Goal: Task Accomplishment & Management: Use online tool/utility

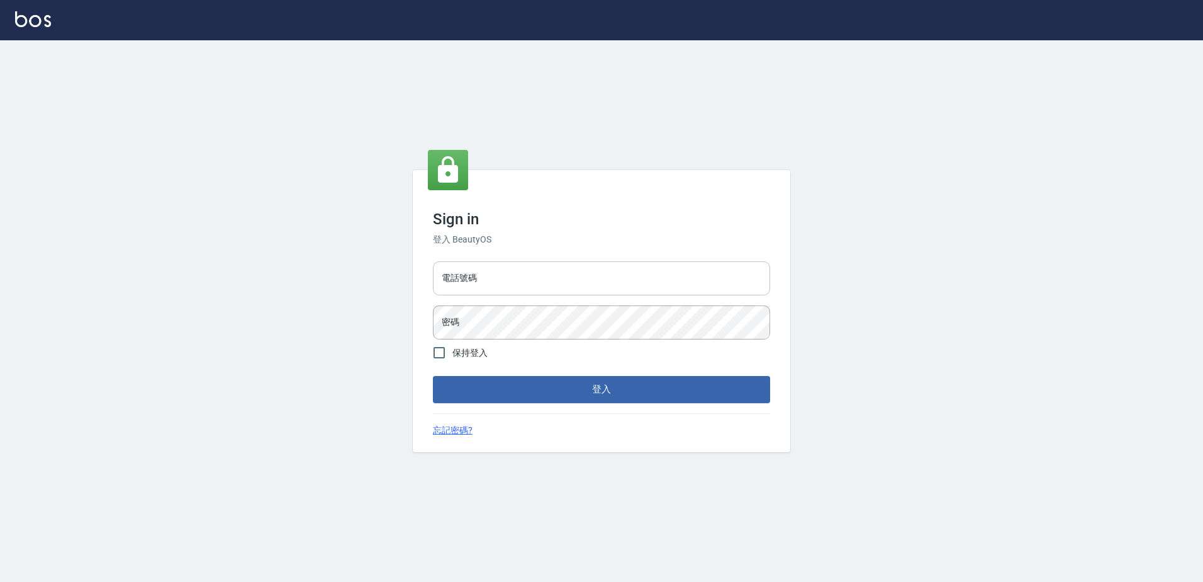
click at [507, 274] on input "電話號碼" at bounding box center [601, 278] width 337 height 34
type input "0426865599"
click at [433, 376] on button "登入" at bounding box center [601, 389] width 337 height 26
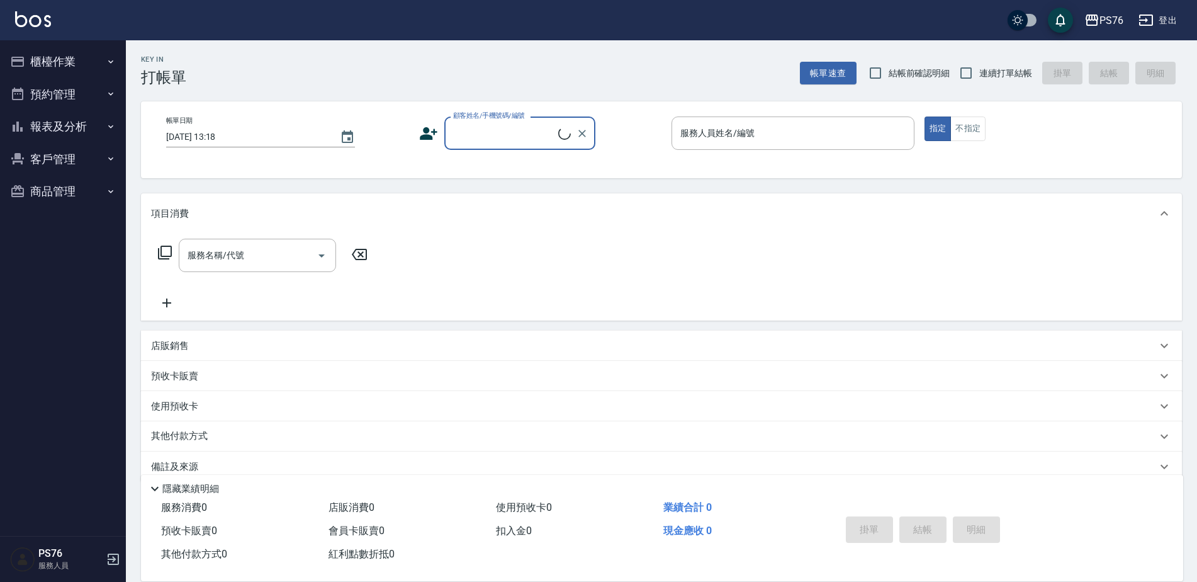
click at [54, 59] on button "櫃檯作業" at bounding box center [63, 61] width 116 height 33
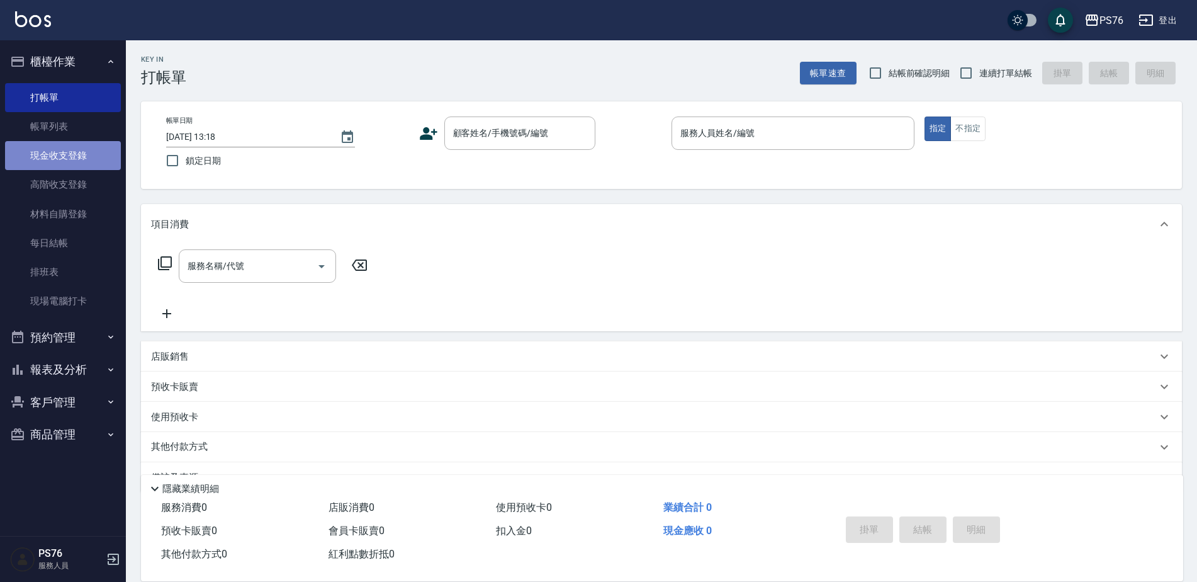
click at [65, 151] on link "現金收支登錄" at bounding box center [63, 155] width 116 height 29
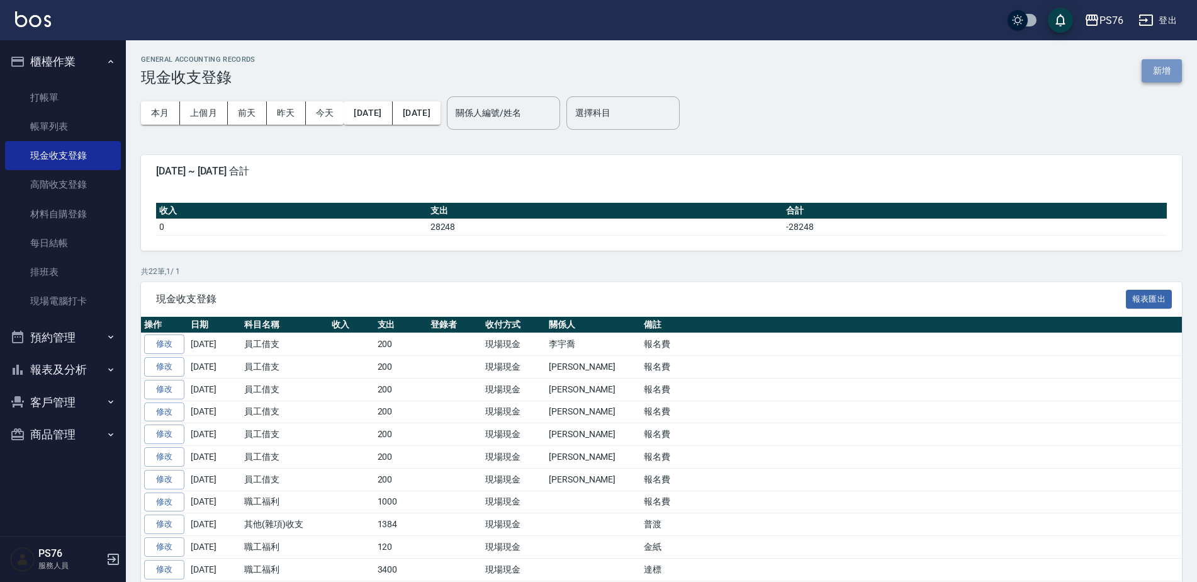
click at [1159, 70] on button "新增" at bounding box center [1162, 70] width 40 height 23
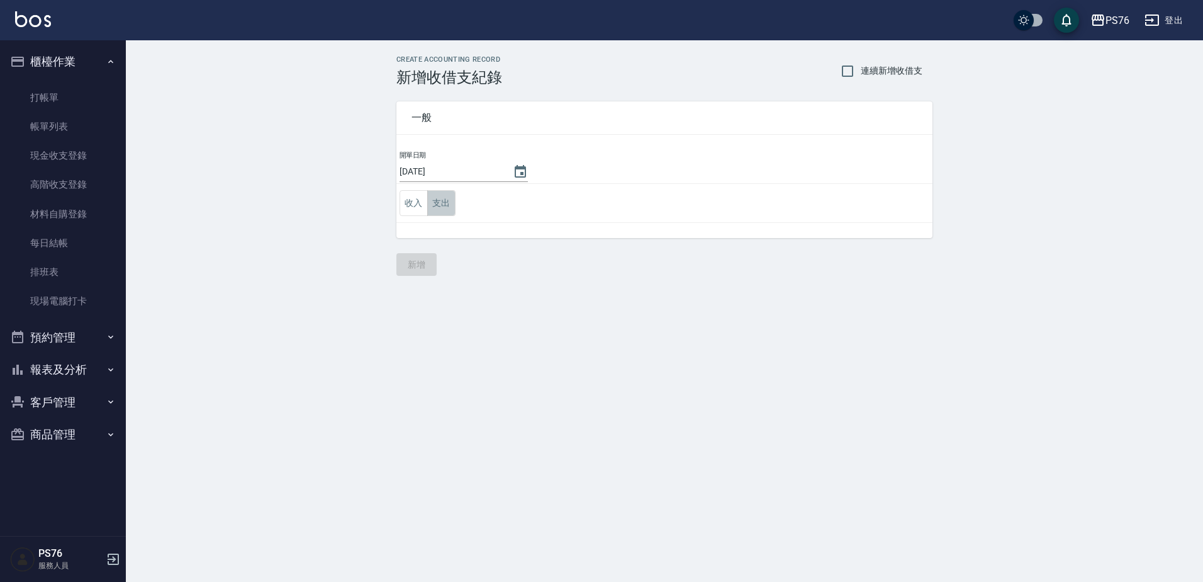
click at [444, 203] on button "支出" at bounding box center [441, 203] width 28 height 26
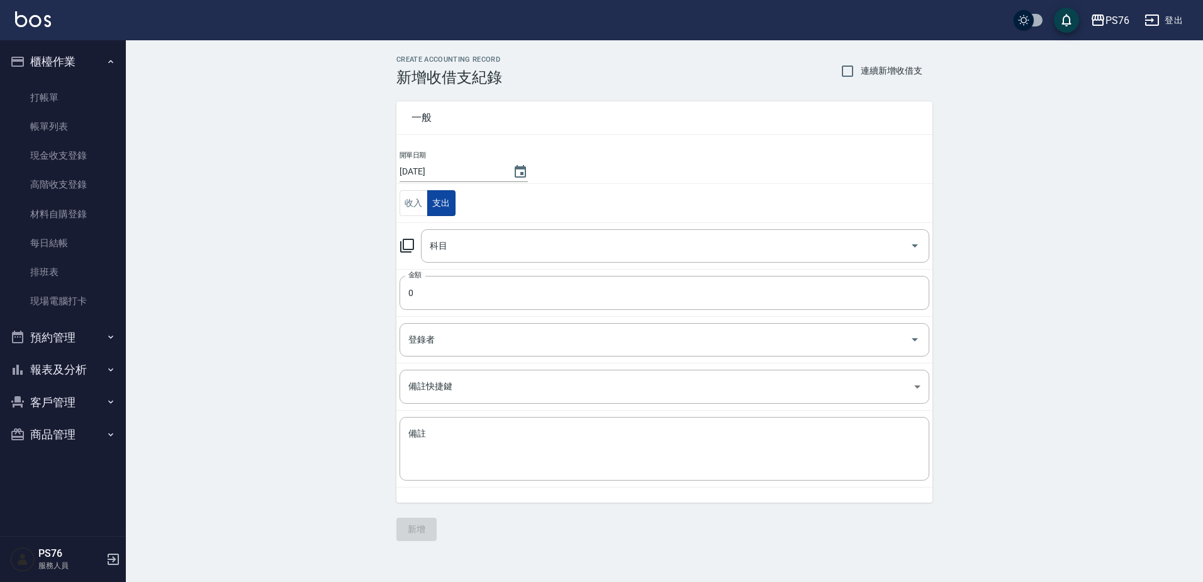
click at [497, 257] on div "科目" at bounding box center [675, 245] width 509 height 33
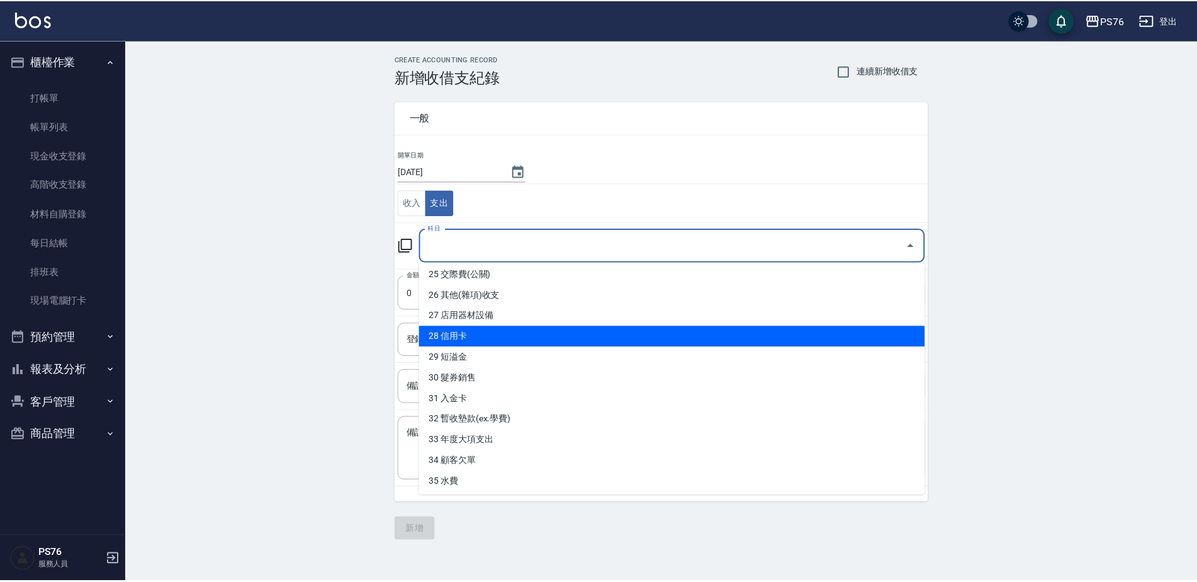
scroll to position [504, 0]
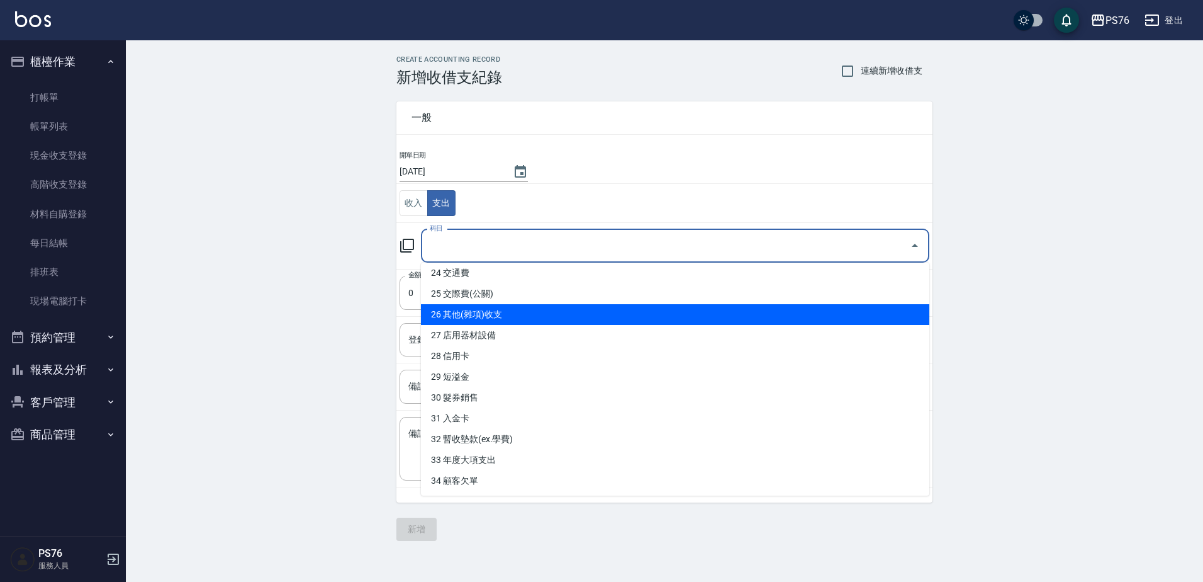
click at [482, 319] on li "26 其他(雜項)收支" at bounding box center [675, 314] width 509 height 21
type input "26 其他(雜項)收支"
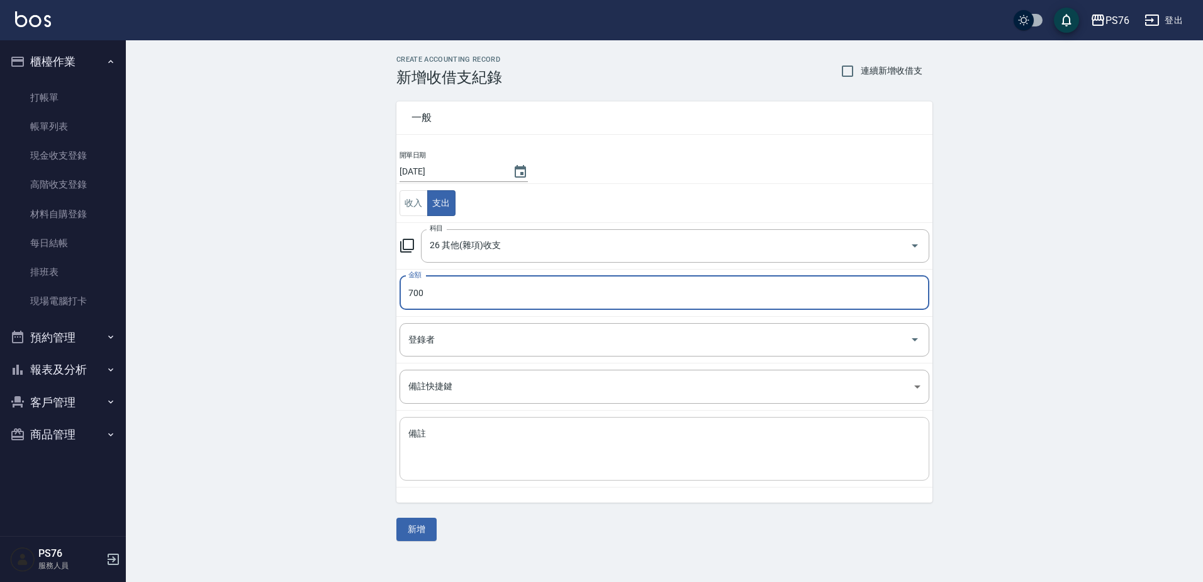
type input "700"
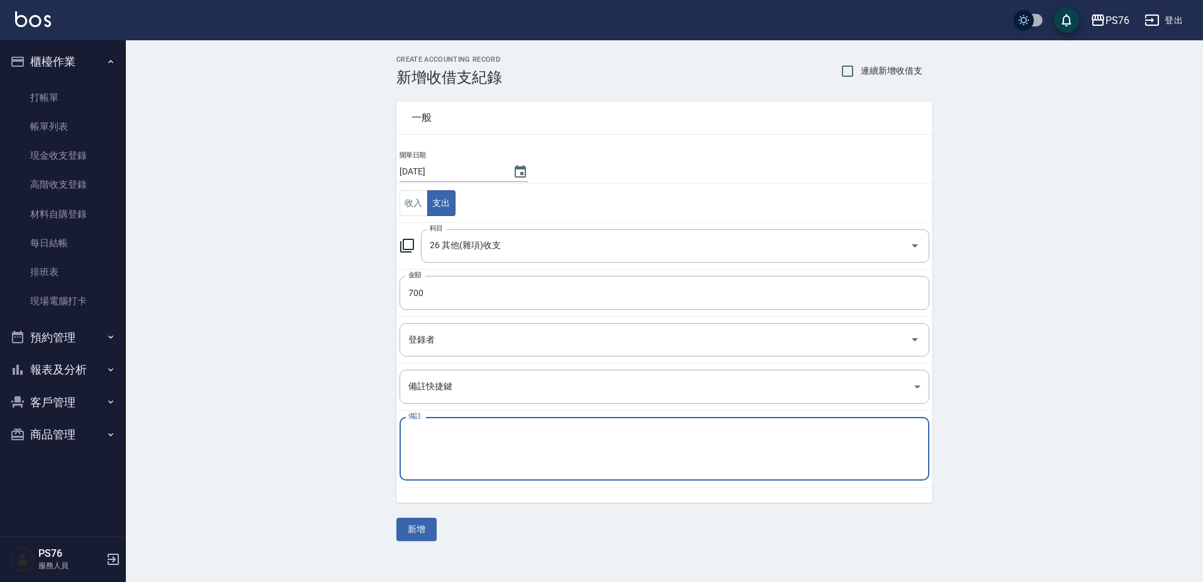
click at [494, 468] on textarea "備註" at bounding box center [664, 448] width 512 height 43
type textarea "F"
type textarea "秋旅道具"
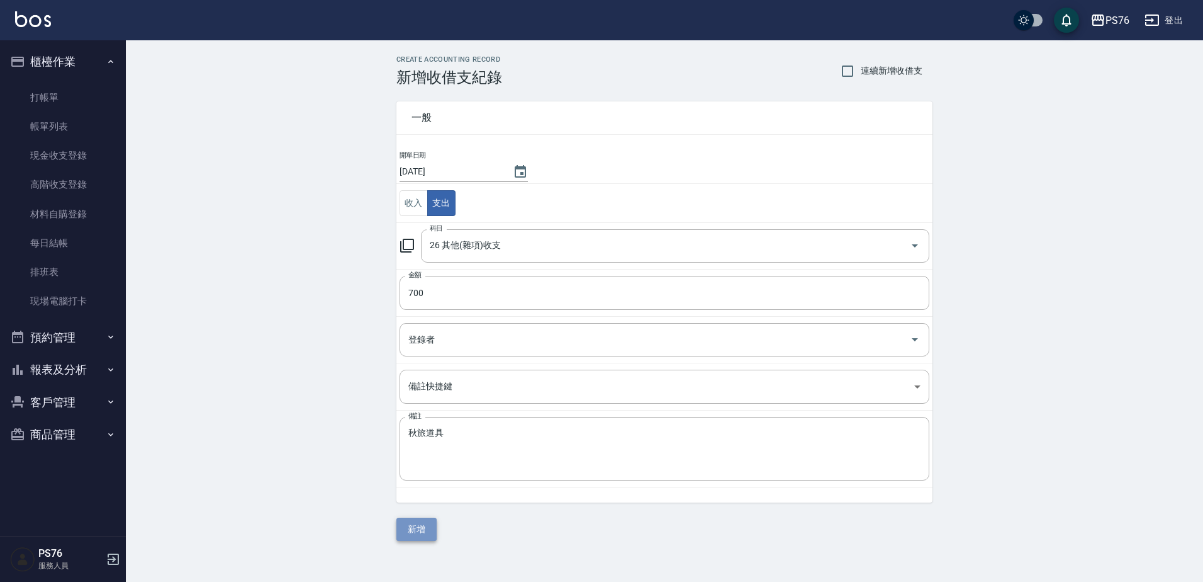
click at [424, 528] on button "新增" at bounding box center [417, 528] width 40 height 23
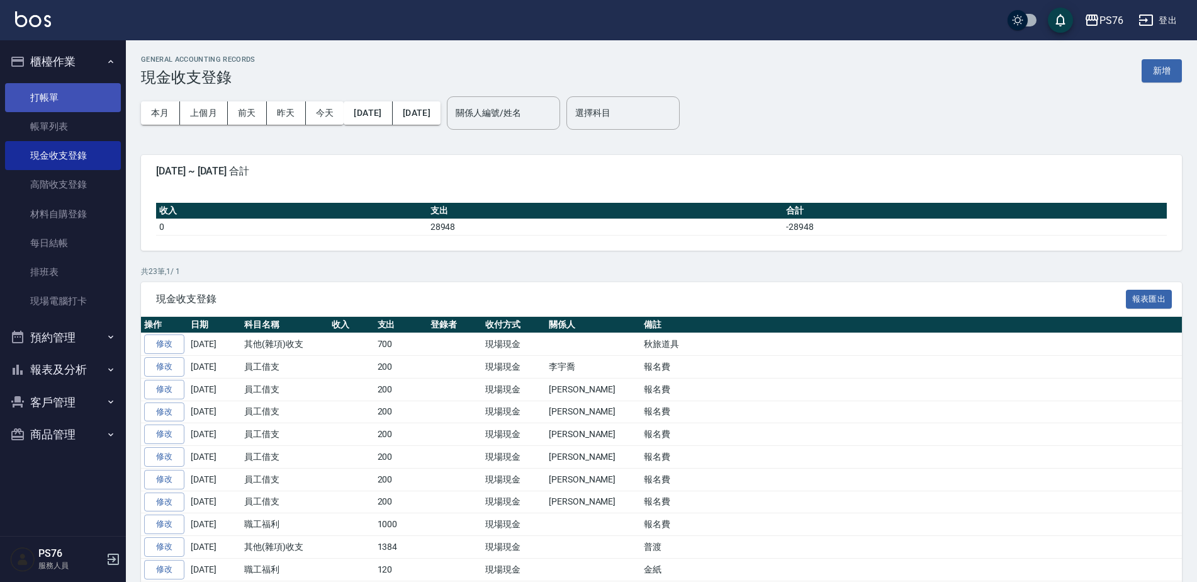
click at [93, 101] on link "打帳單" at bounding box center [63, 97] width 116 height 29
